Goal: Task Accomplishment & Management: Manage account settings

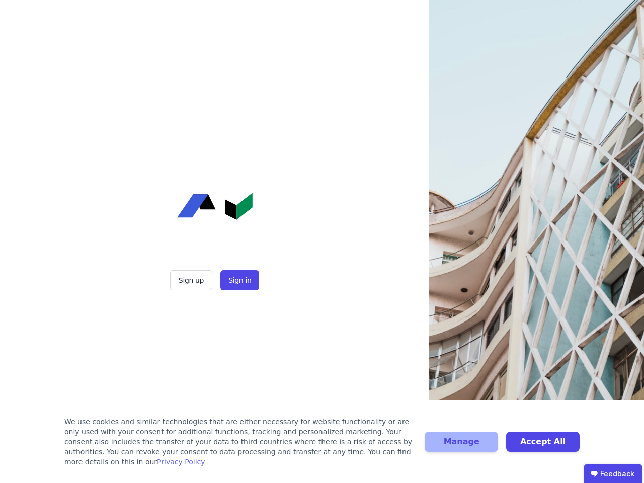
click at [322, 241] on div "Sign up Sign in" at bounding box center [215, 241] width 252 height 483
click at [192, 280] on button "Sign up" at bounding box center [191, 280] width 42 height 20
click at [238, 280] on button "Sign in" at bounding box center [239, 280] width 39 height 20
click at [322, 447] on div "We use cookies and similar technologies that are either necessary for website f…" at bounding box center [238, 442] width 348 height 50
click at [461, 447] on button "Manage" at bounding box center [461, 442] width 73 height 20
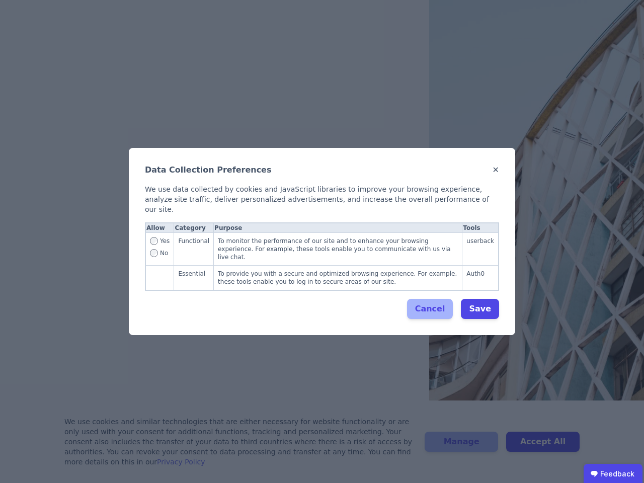
click at [543, 447] on div "Data Collection Preferences ✕ We use data collected by cookies and JavaScript l…" at bounding box center [322, 241] width 644 height 483
click at [613, 473] on ubdiv "Feedback" at bounding box center [613, 474] width 59 height 20
